Goal: Task Accomplishment & Management: Use online tool/utility

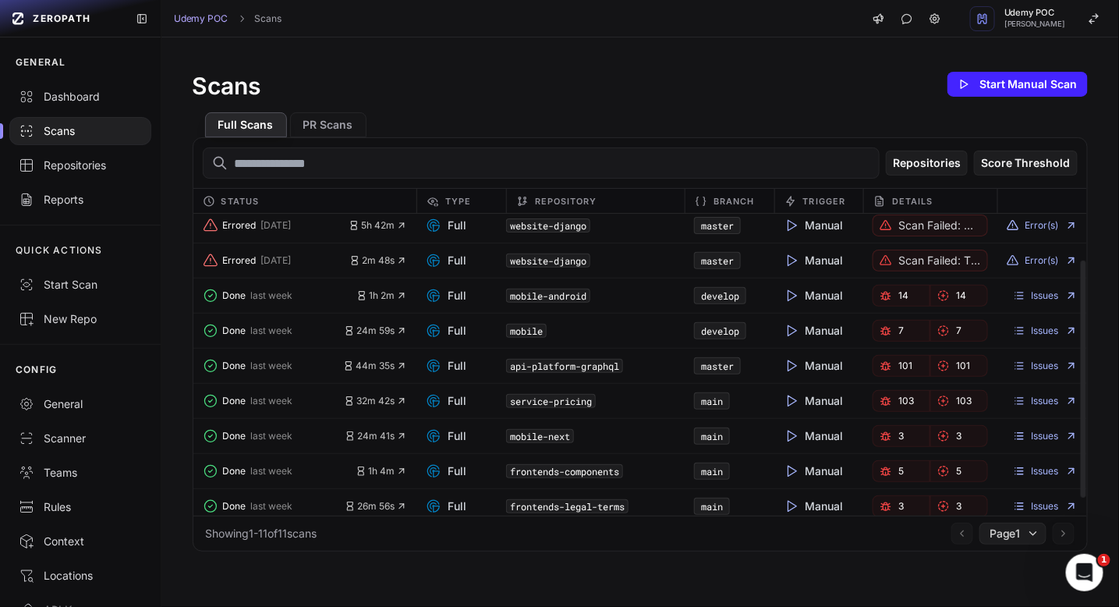
scroll to position [80, 0]
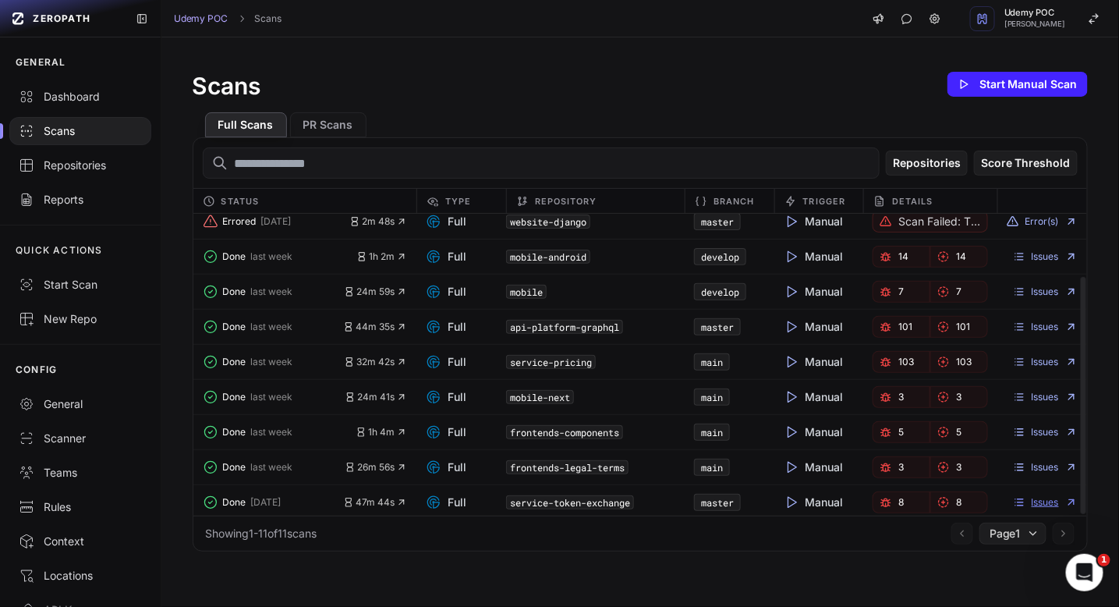
click at [1040, 496] on link "Issues" at bounding box center [1045, 502] width 65 height 12
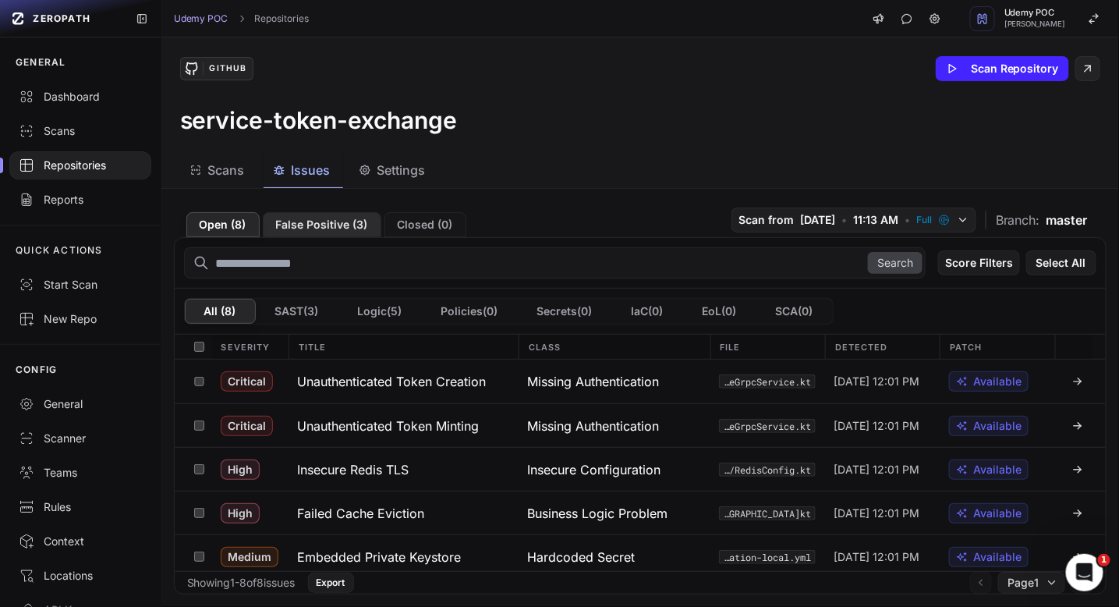
click at [316, 224] on button "False Positive ( 3 )" at bounding box center [322, 224] width 119 height 25
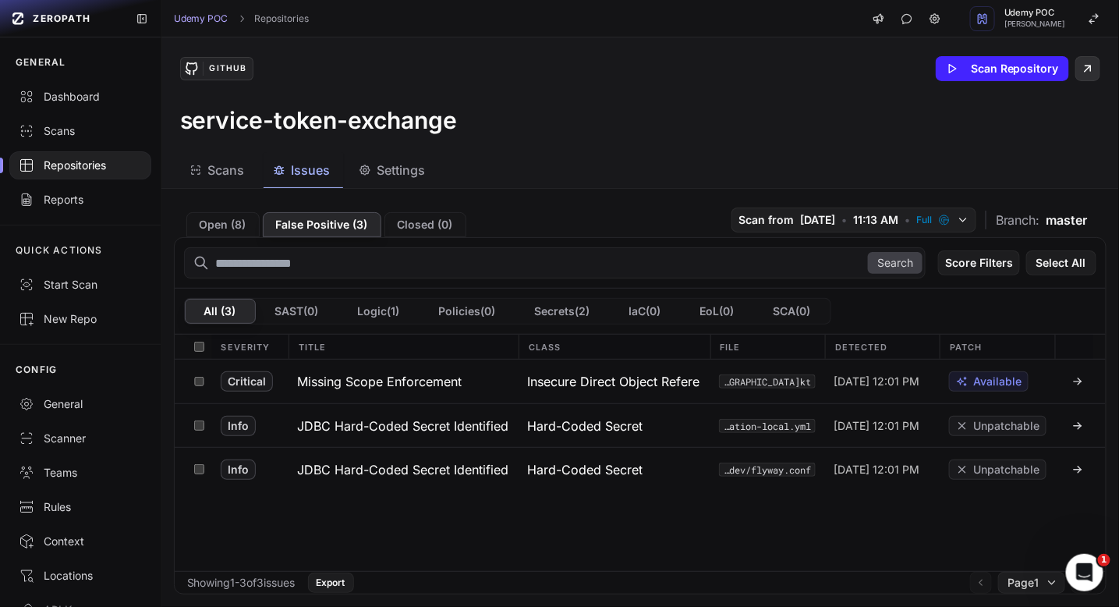
click at [1086, 70] on icon at bounding box center [1088, 69] width 6 height 6
click at [55, 135] on div "Scans" at bounding box center [80, 131] width 123 height 16
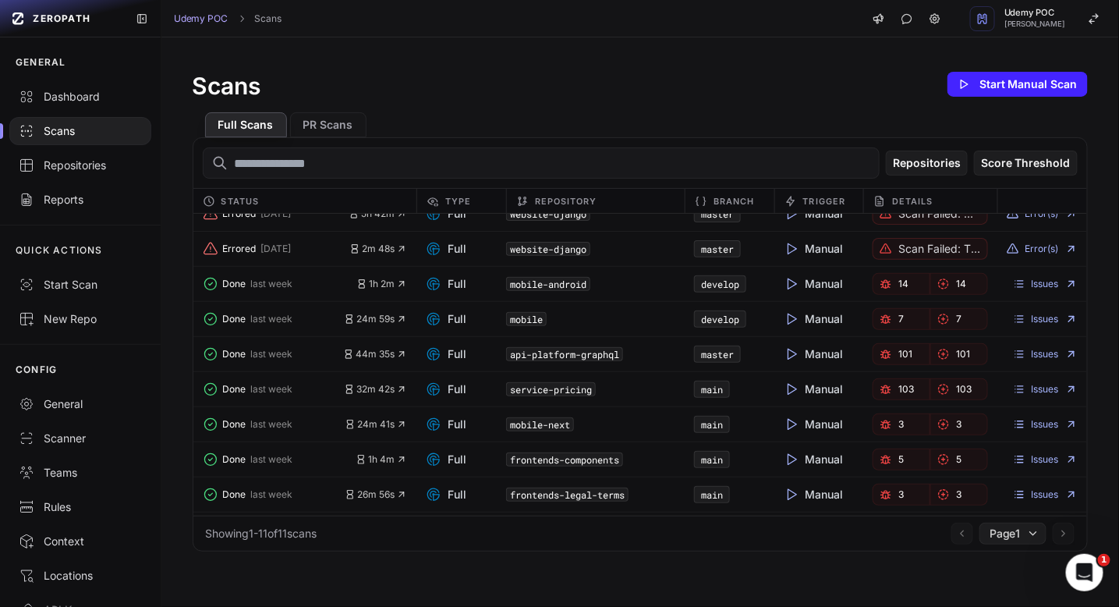
scroll to position [80, 0]
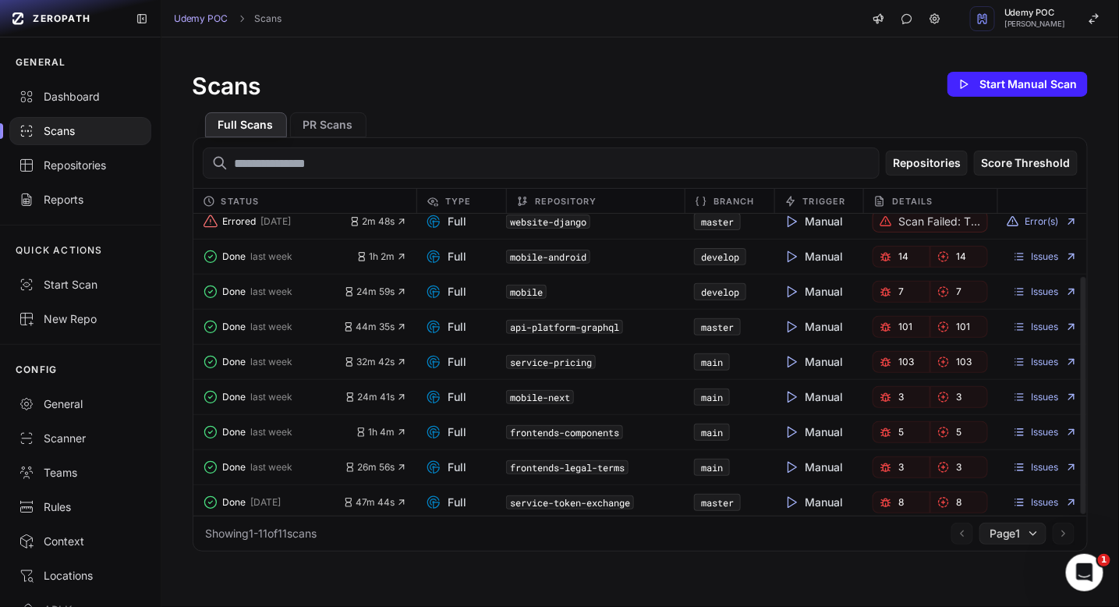
click at [816, 498] on span "Manual" at bounding box center [814, 502] width 60 height 16
click at [1028, 83] on button "Start Manual Scan" at bounding box center [1018, 84] width 140 height 25
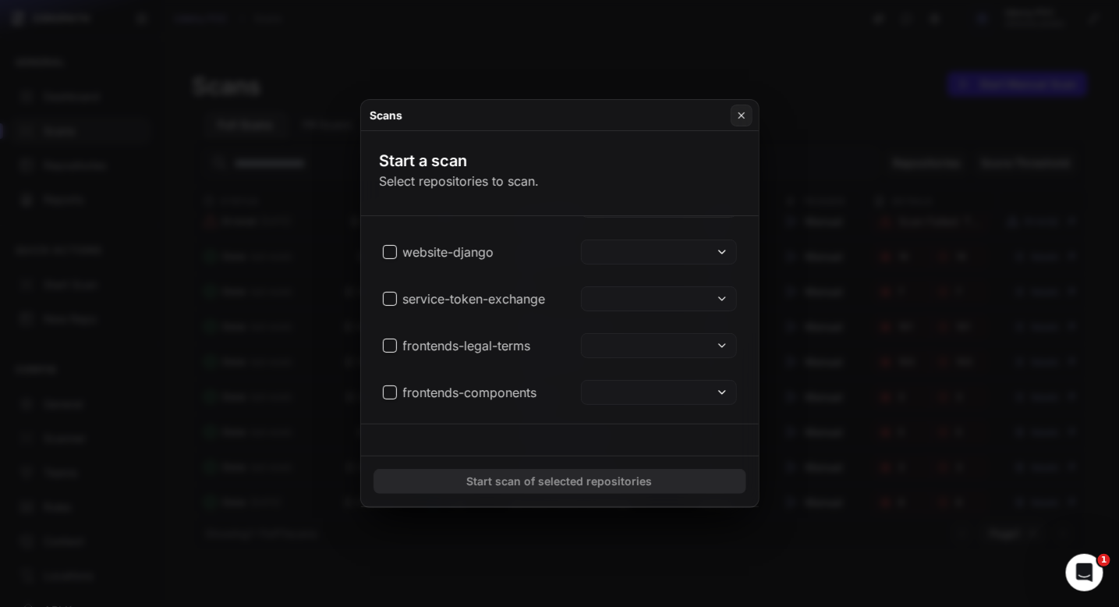
scroll to position [256, 0]
click at [393, 296] on span "service-token-exchange" at bounding box center [464, 297] width 163 height 19
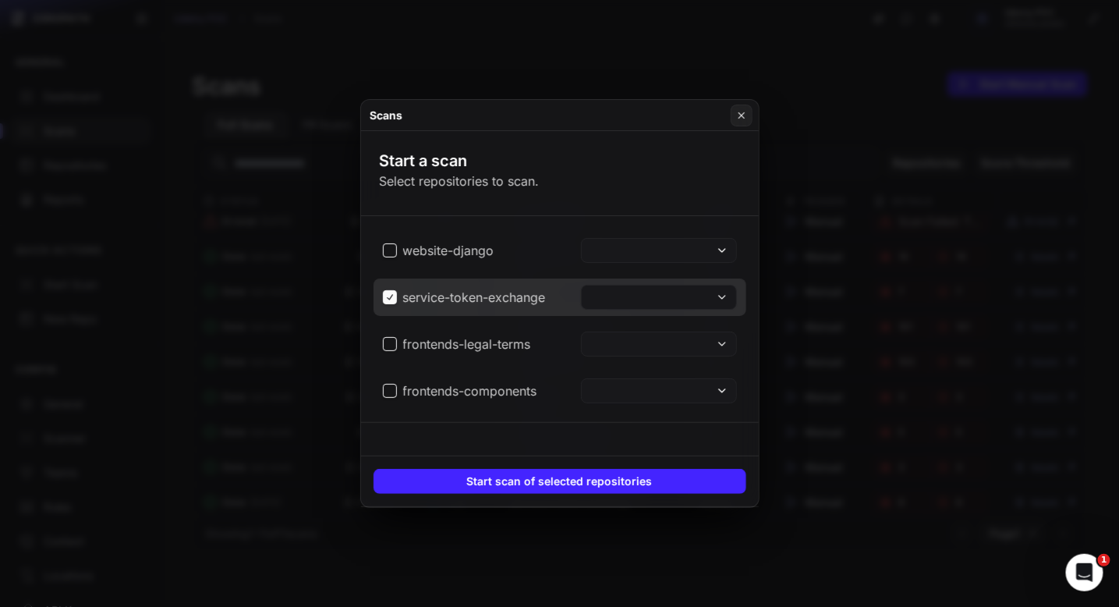
click at [679, 298] on button at bounding box center [659, 297] width 156 height 25
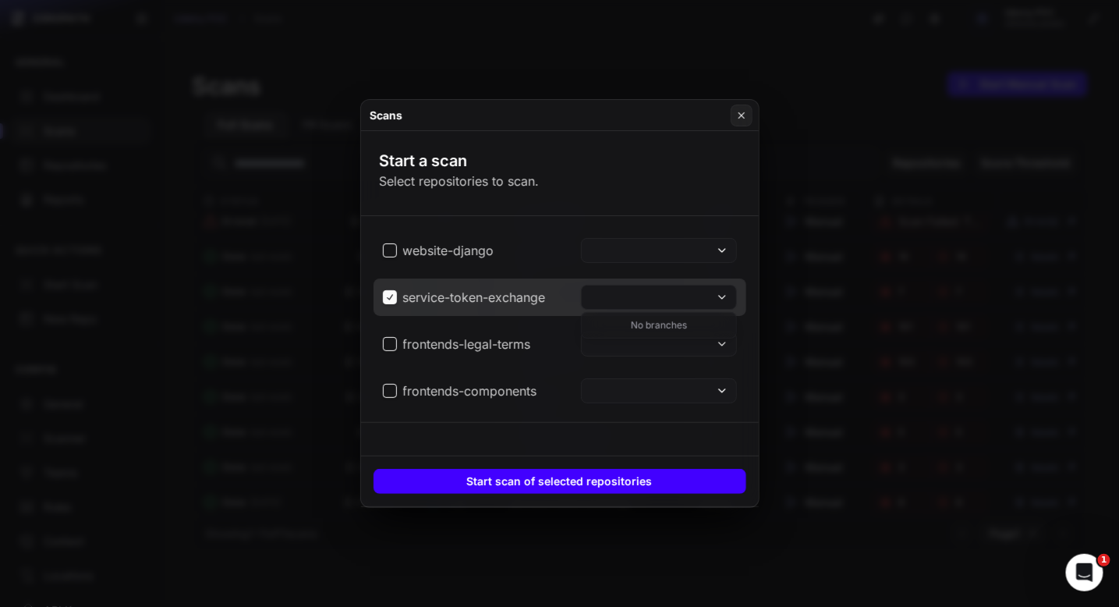
click at [712, 477] on button "Start scan of selected repositories" at bounding box center [560, 481] width 373 height 25
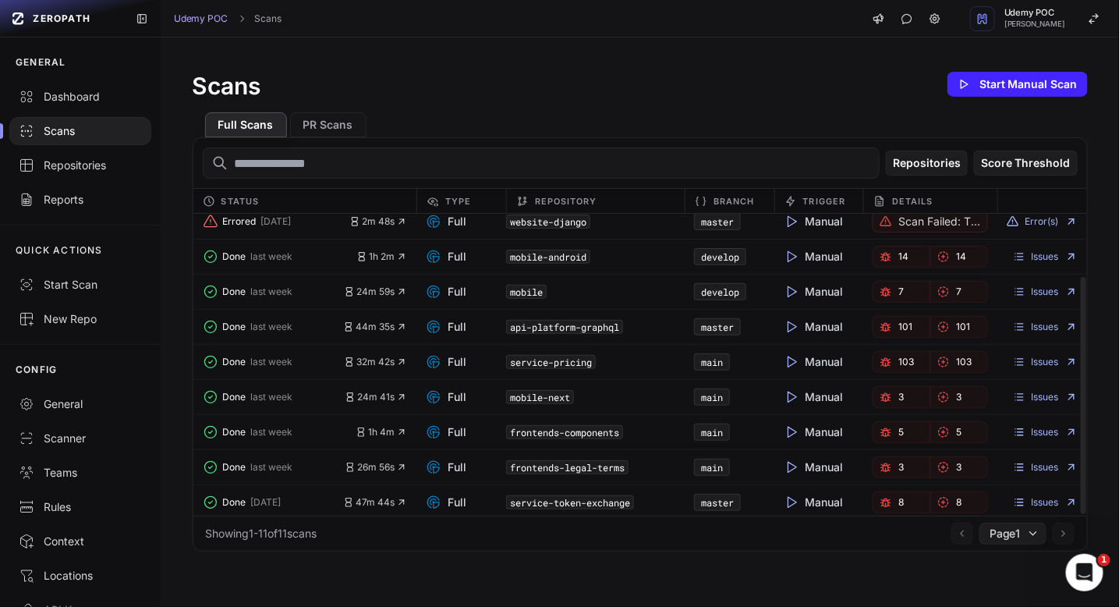
scroll to position [0, 0]
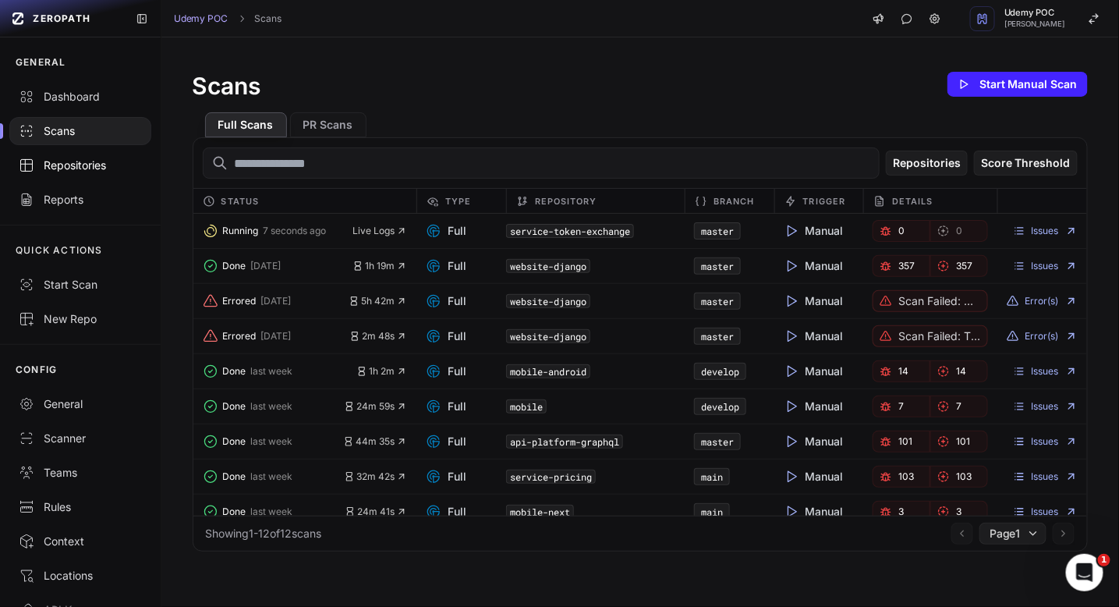
click at [71, 165] on div "Repositories" at bounding box center [80, 166] width 123 height 16
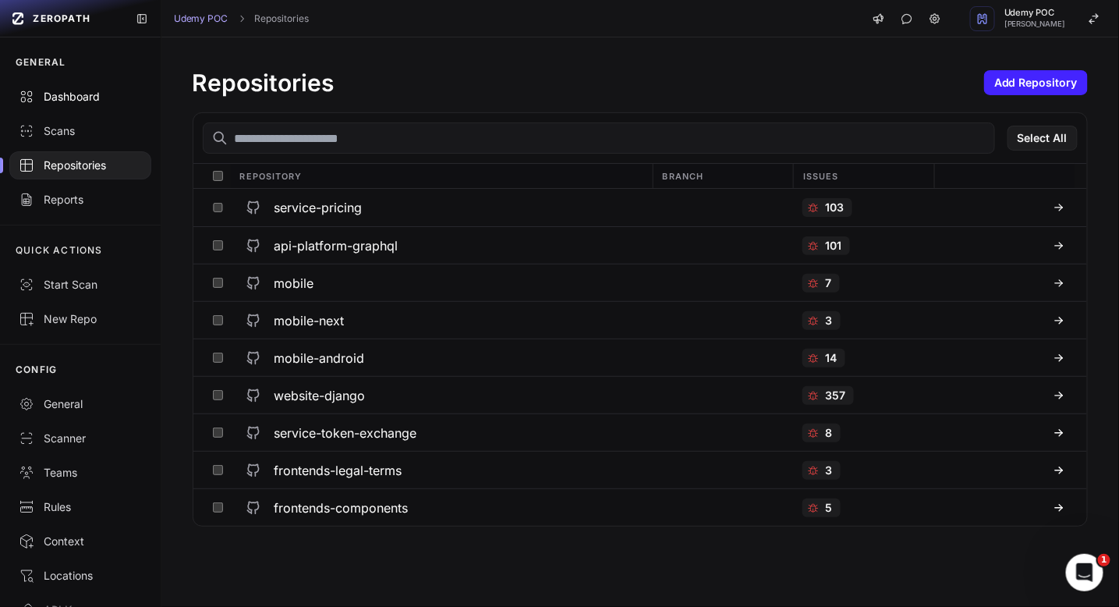
click at [92, 98] on div "Dashboard" at bounding box center [80, 97] width 123 height 16
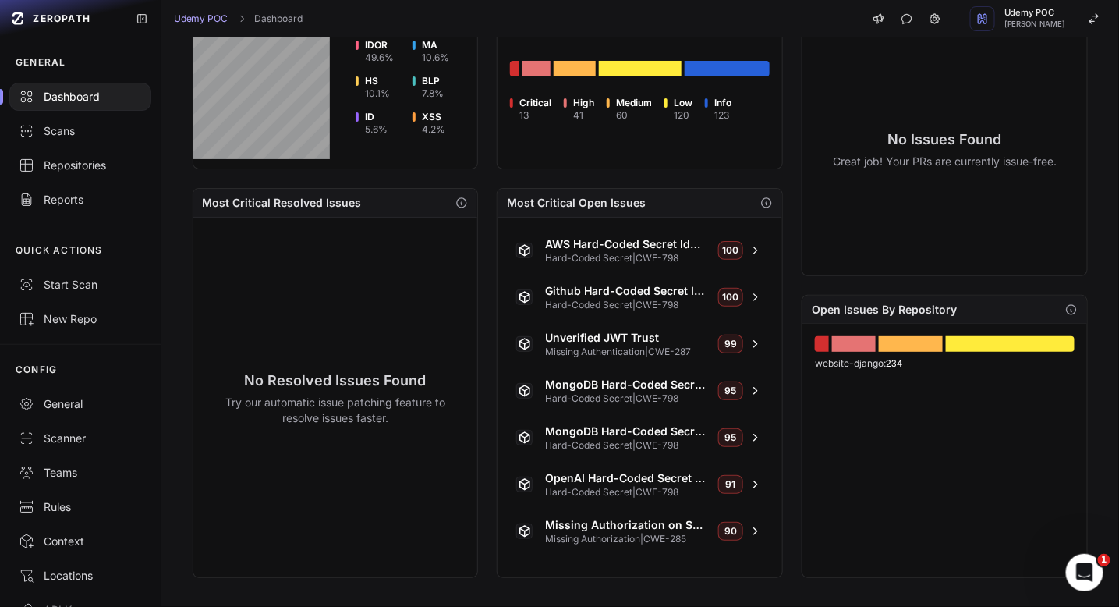
scroll to position [553, 0]
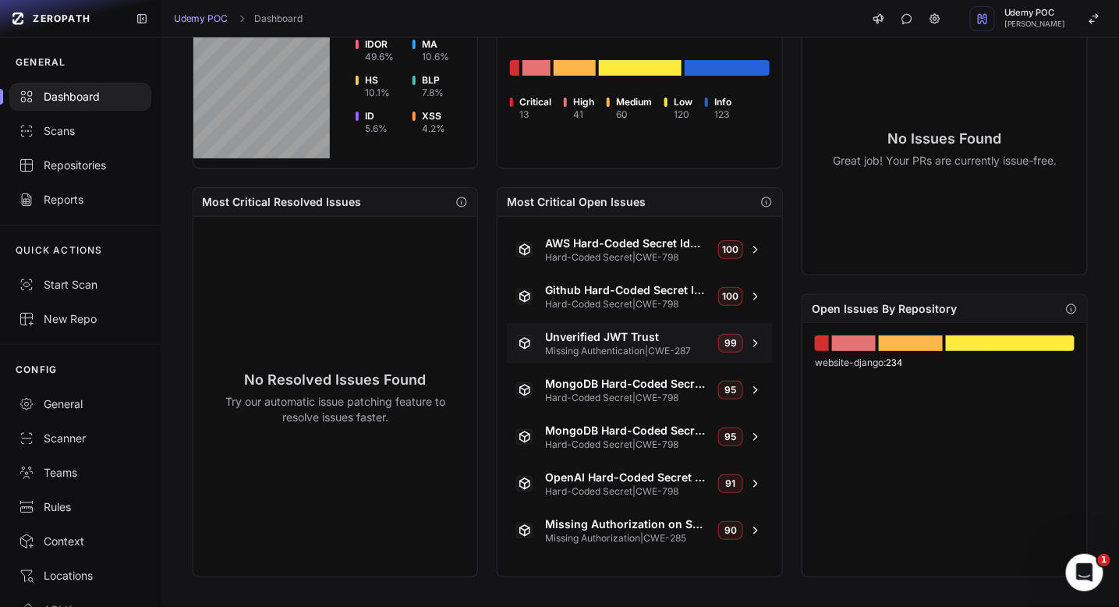
click at [606, 345] on span "Missing Authentication | CWE-287" at bounding box center [625, 351] width 161 height 12
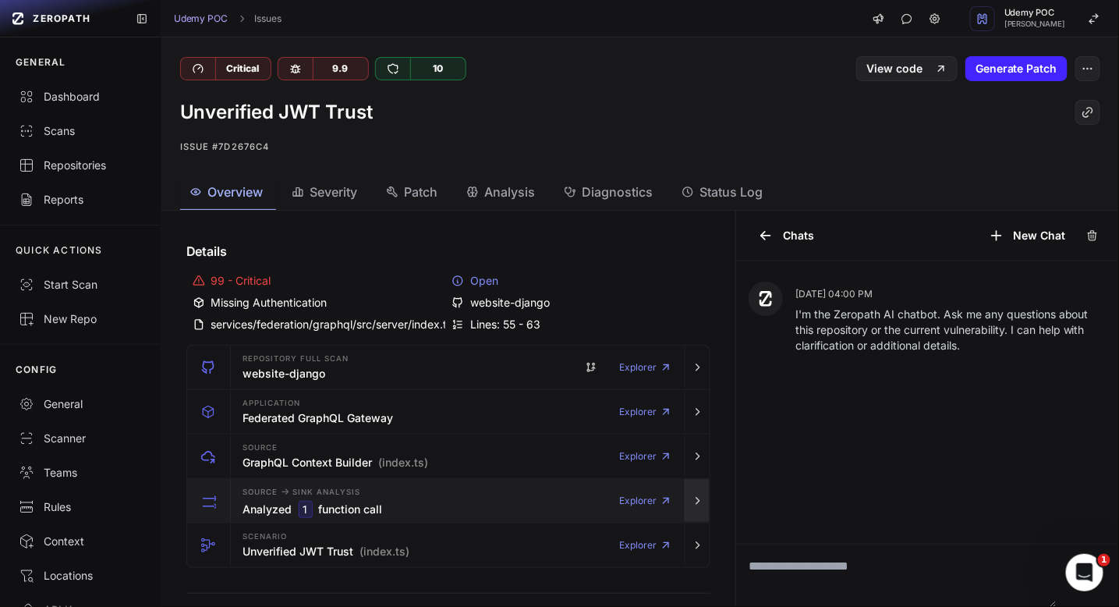
click at [703, 498] on icon "button" at bounding box center [698, 500] width 12 height 12
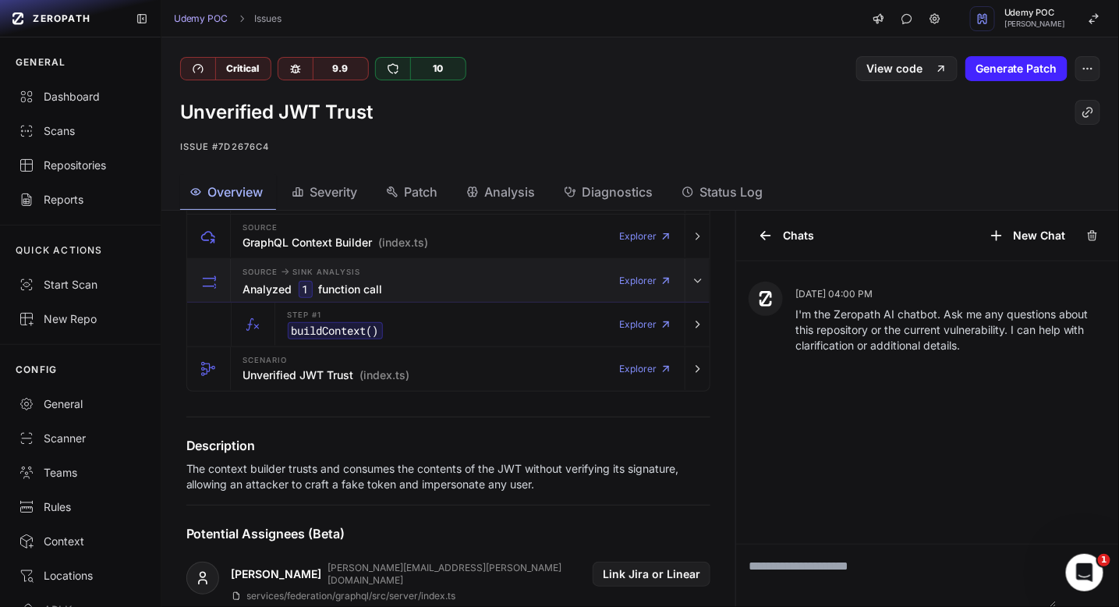
scroll to position [221, 0]
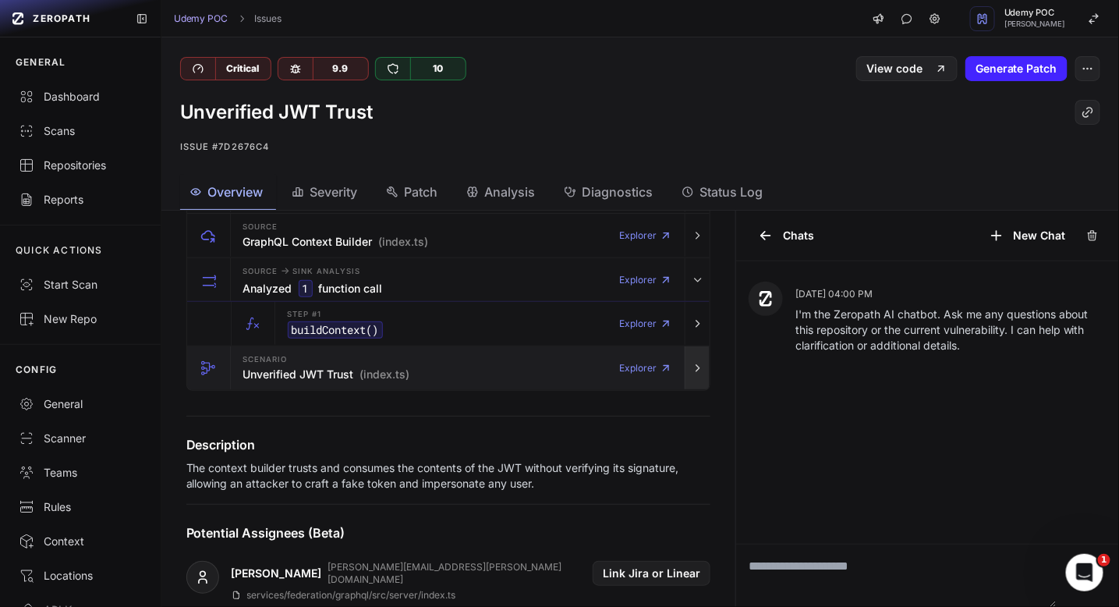
click at [697, 362] on icon "button" at bounding box center [698, 368] width 12 height 12
